Goal: Complete application form

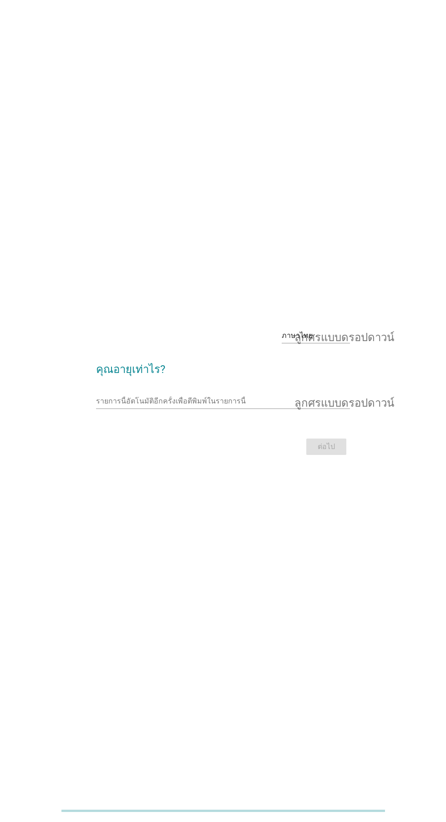
click at [238, 408] on input "รายการนี้อัตโนมัติอีกครั้งเพื่อตีพิมพ์ในรายการนี้" at bounding box center [216, 401] width 241 height 15
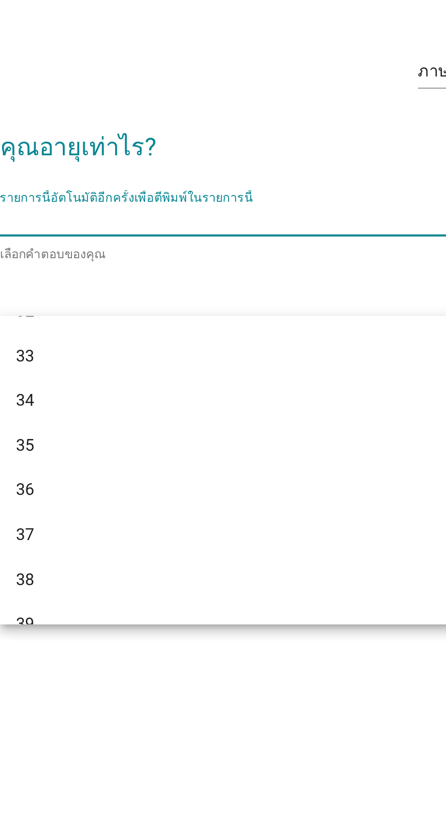
scroll to position [294, 0]
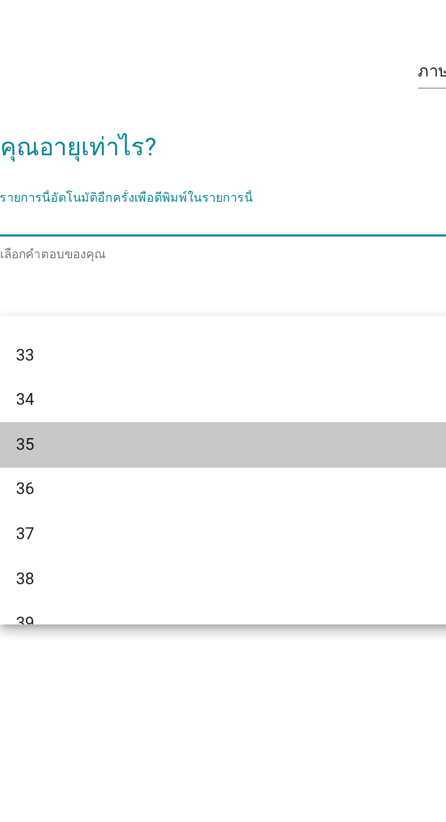
click at [133, 493] on div "35" at bounding box center [212, 498] width 219 height 11
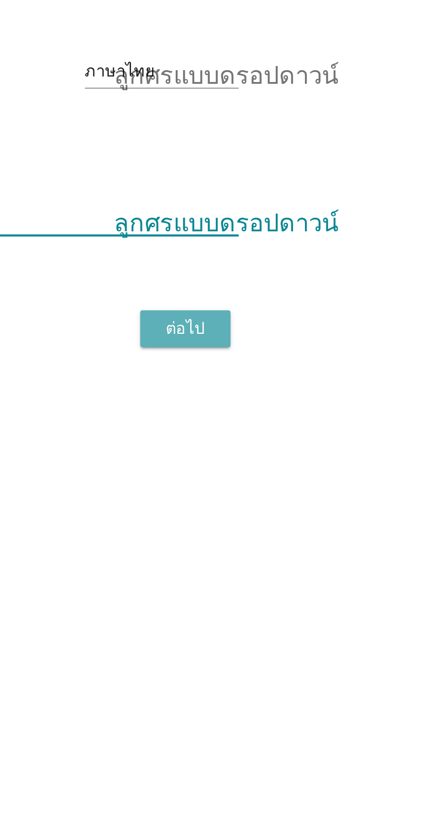
click at [333, 446] on font "ต่อไป" at bounding box center [326, 447] width 17 height 11
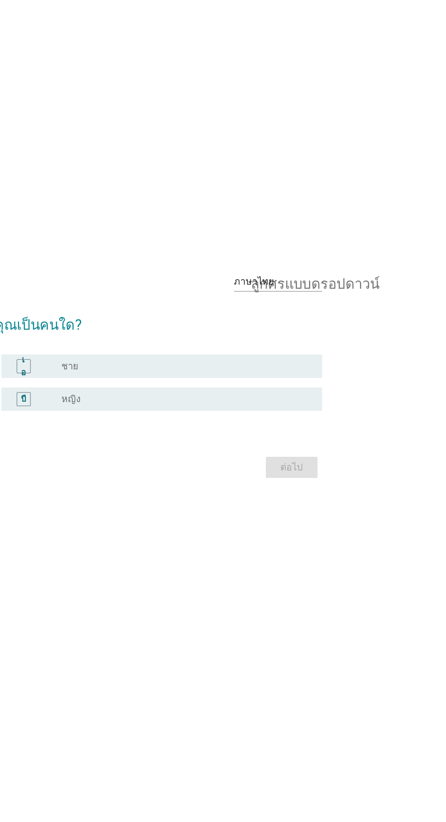
scroll to position [0, 0]
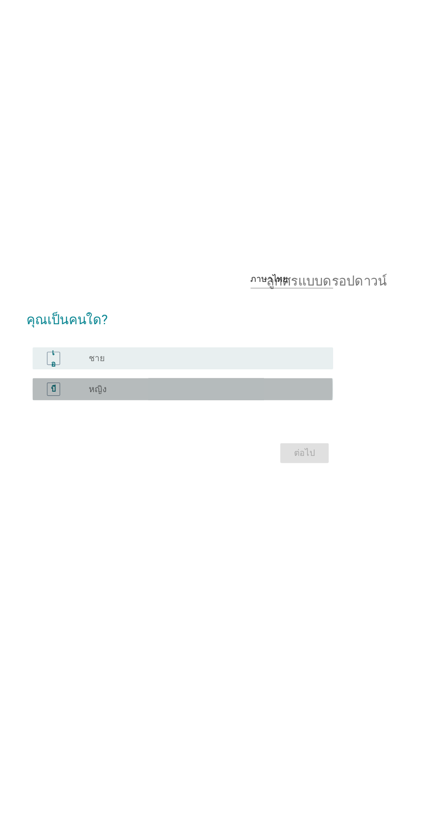
click at [267, 436] on div "ปุ่มวิทยุ[PERSON_NAME]เลือก หญิง" at bounding box center [242, 431] width 188 height 9
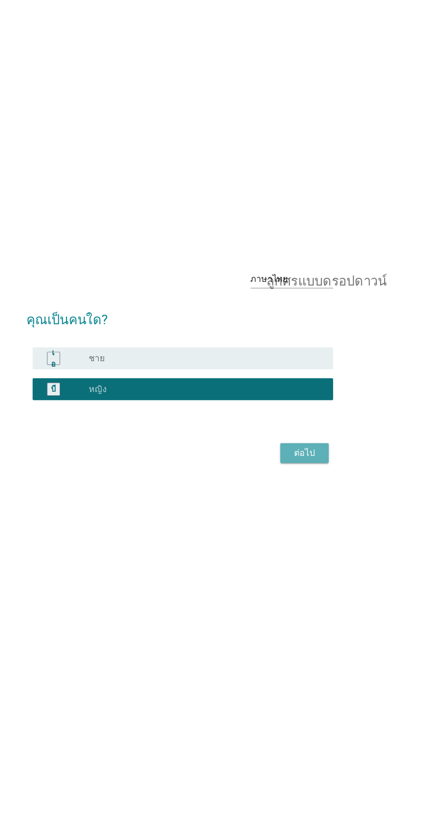
click at [332, 493] on button "ต่อไป" at bounding box center [326, 485] width 40 height 16
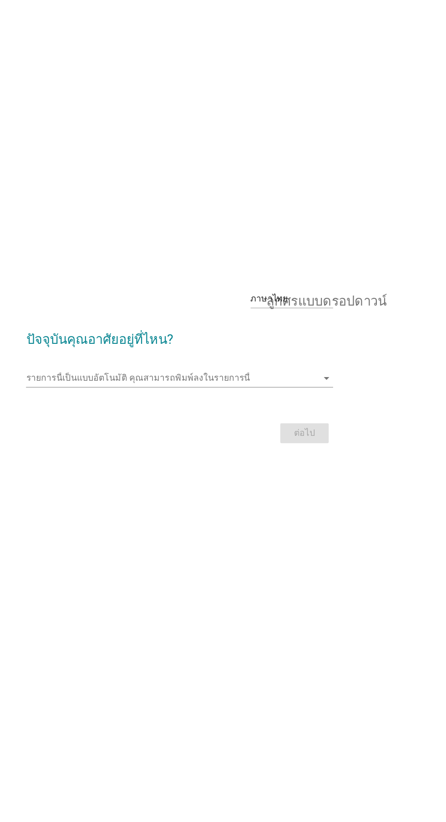
scroll to position [16, 0]
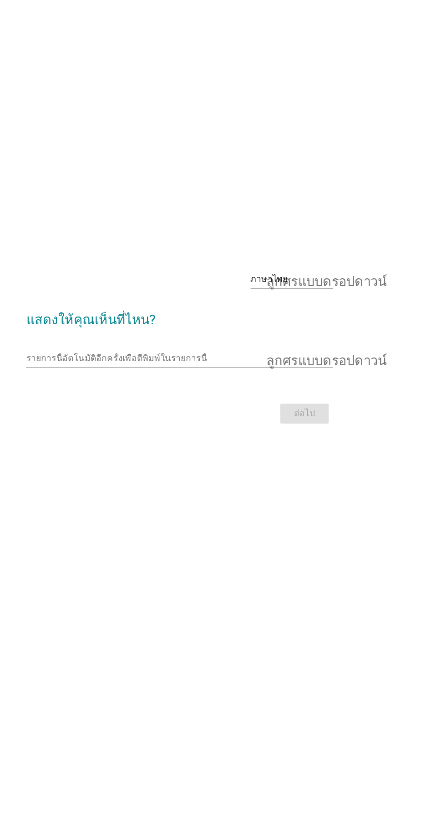
click at [241, 414] on input "รายการนี้อัตโนมัติอีกครั้งเพื่อตีพิมพ์ในรายการนี้" at bounding box center [216, 407] width 241 height 15
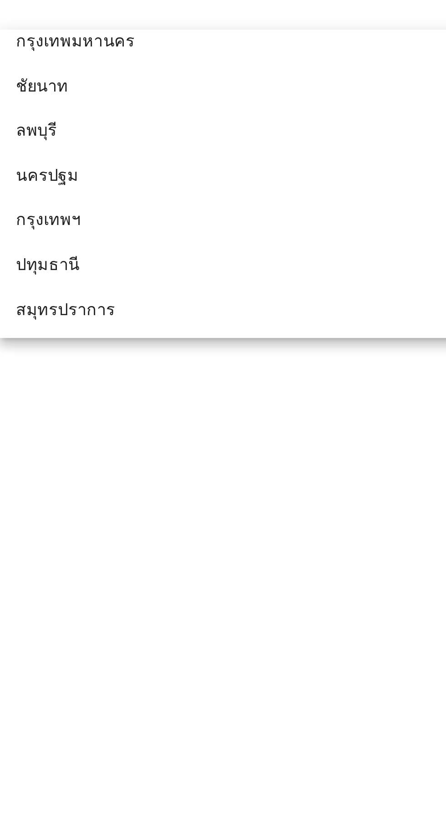
scroll to position [781, 0]
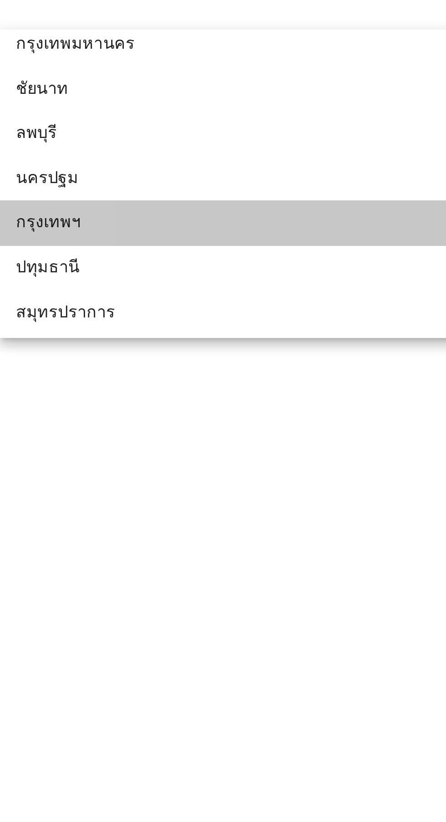
click at [213, 539] on div "กรุงเทพฯ" at bounding box center [212, 533] width 219 height 11
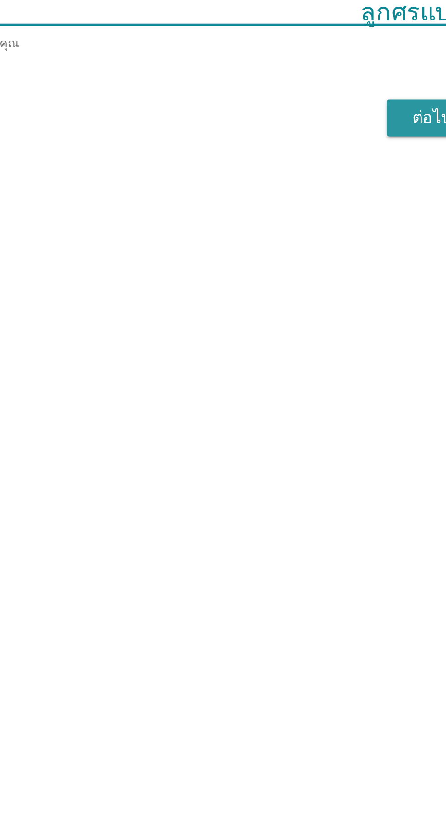
click at [319, 458] on font "ต่อไป" at bounding box center [326, 454] width 17 height 9
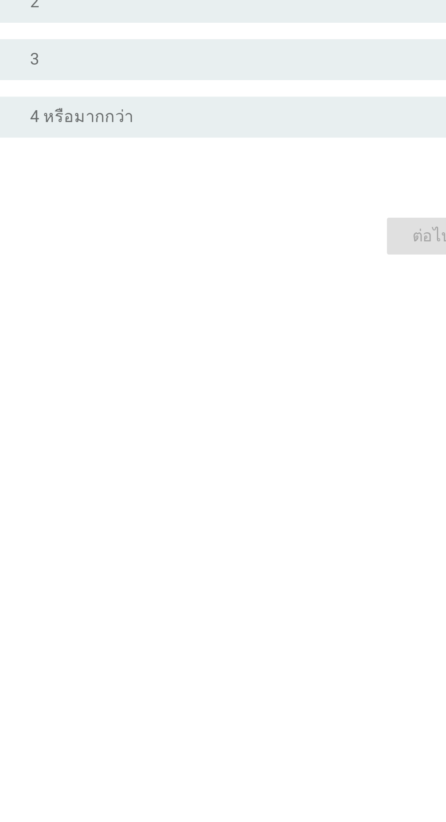
scroll to position [0, 0]
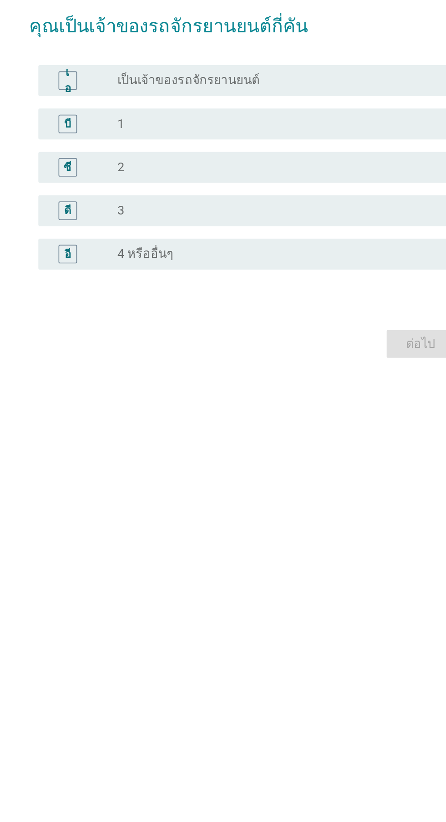
click at [289, 374] on div "ปุ่มวิทยุ[PERSON_NAME]เลือก เป็นเจ้าของรถจักรยานยนต์" at bounding box center [245, 368] width 195 height 11
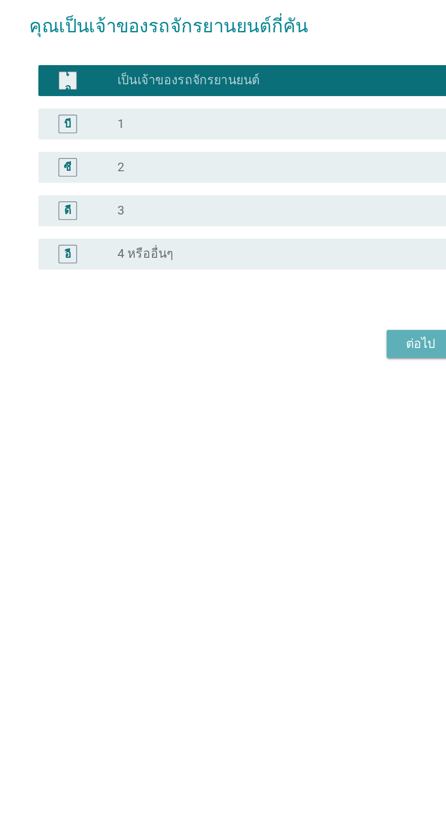
click at [325, 527] on font "ต่อไป" at bounding box center [326, 522] width 17 height 9
